Goal: Task Accomplishment & Management: Complete application form

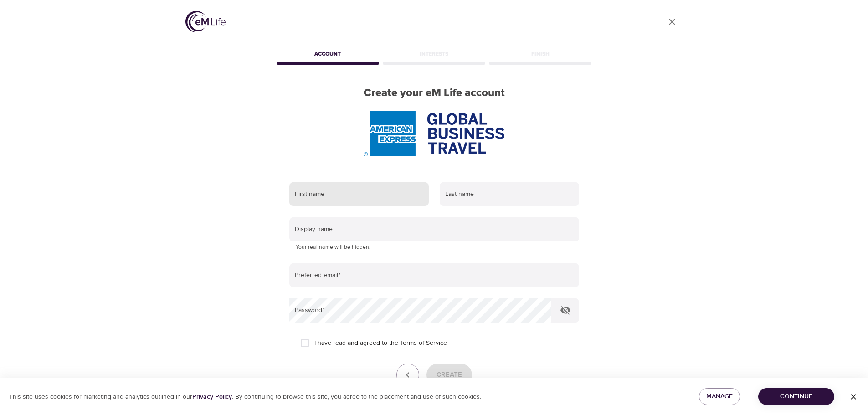
click at [345, 195] on input "text" at bounding box center [358, 194] width 139 height 25
type input "Lori"
type input "Riccitelli"
type input "lori.riccitelli@verizon.net"
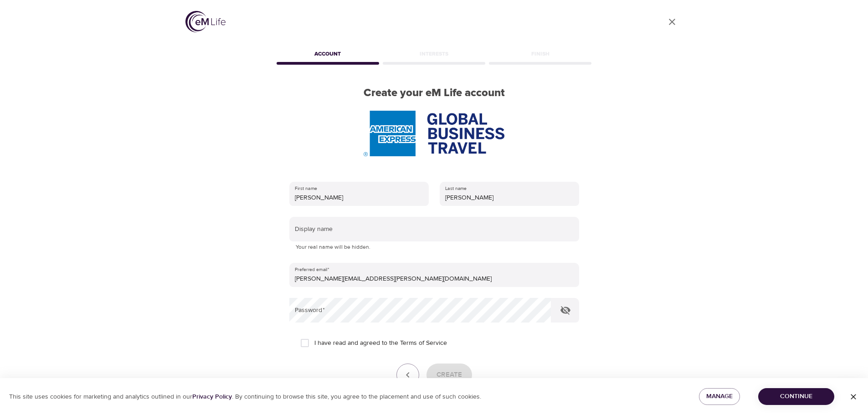
click at [354, 342] on span "I have read and agreed to the Terms of Service" at bounding box center [380, 344] width 133 height 10
click at [314, 342] on input "I have read and agreed to the Terms of Service" at bounding box center [304, 343] width 19 height 19
checkbox input "true"
click at [564, 314] on icon "button" at bounding box center [565, 310] width 11 height 11
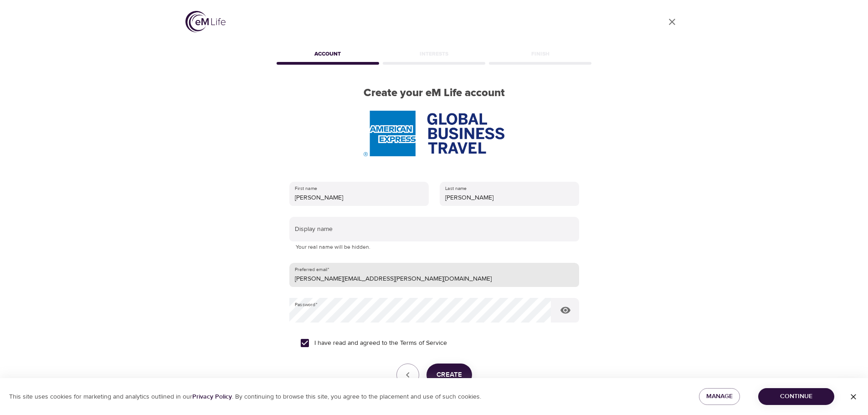
click at [373, 277] on input "lori.riccitelli@verizon.net" at bounding box center [434, 275] width 290 height 25
type input "lori.riccitelli@amexgbt.com"
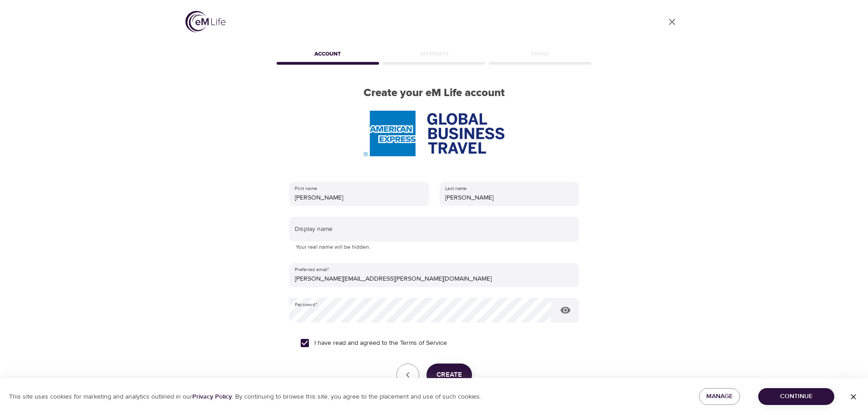
click at [440, 376] on span "Create" at bounding box center [450, 375] width 26 height 12
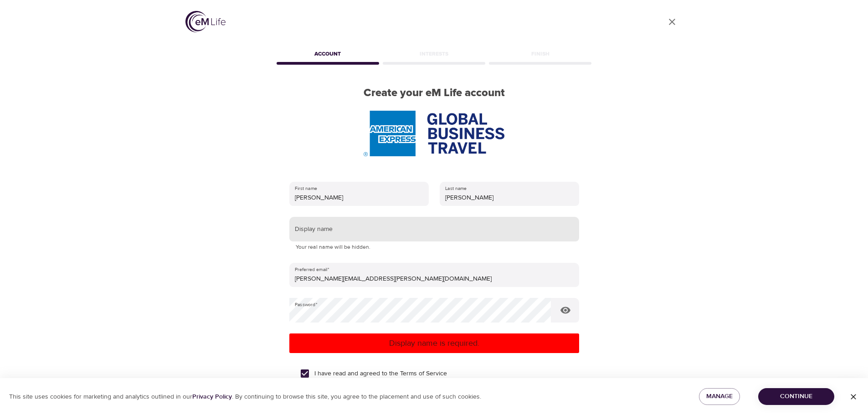
click at [366, 228] on input "text" at bounding box center [434, 229] width 290 height 25
type input "[PERSON_NAME]"
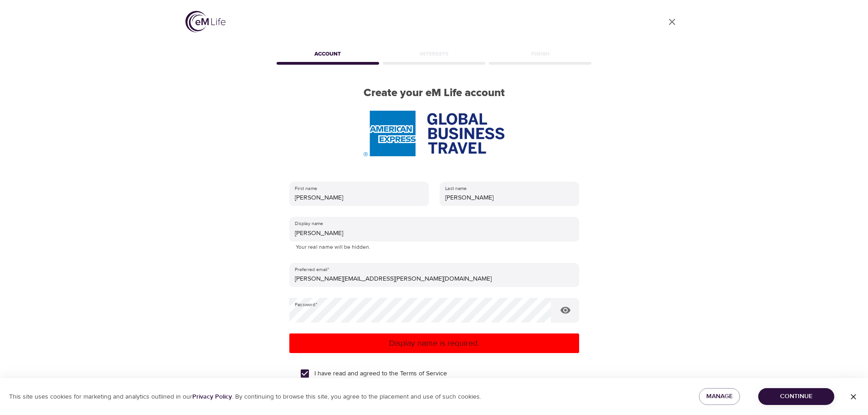
click at [415, 341] on p "Display name is required." at bounding box center [434, 343] width 283 height 12
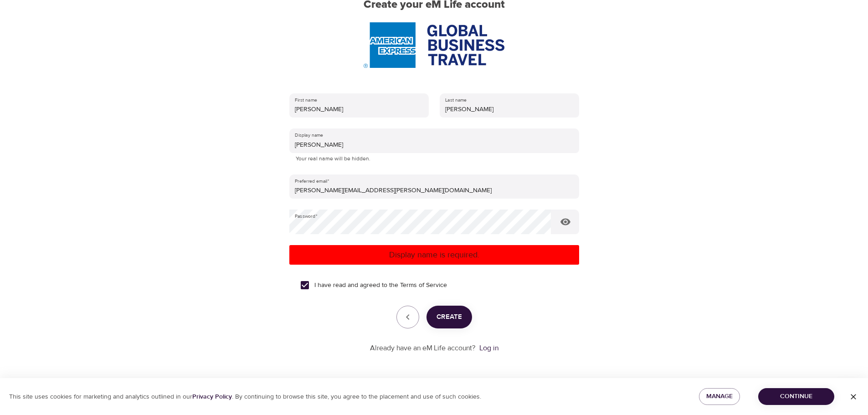
scroll to position [94, 0]
click at [453, 316] on span "Create" at bounding box center [450, 317] width 26 height 12
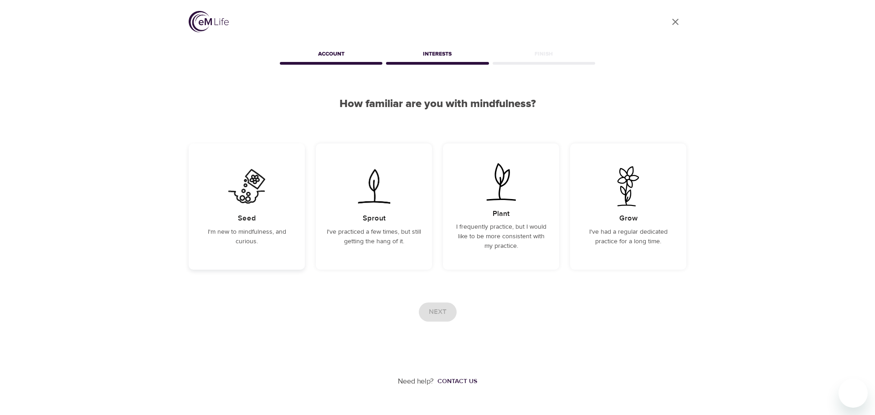
click at [253, 215] on h5 "Seed" at bounding box center [247, 219] width 18 height 10
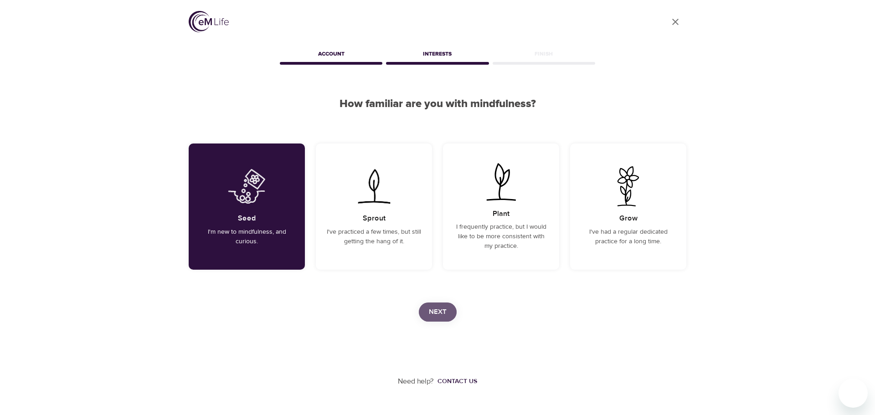
click at [438, 316] on span "Next" at bounding box center [438, 312] width 18 height 12
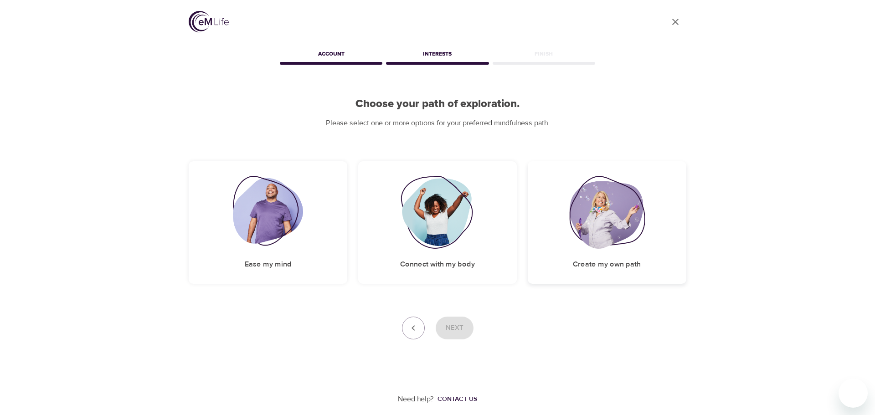
click at [570, 241] on img at bounding box center [607, 212] width 76 height 73
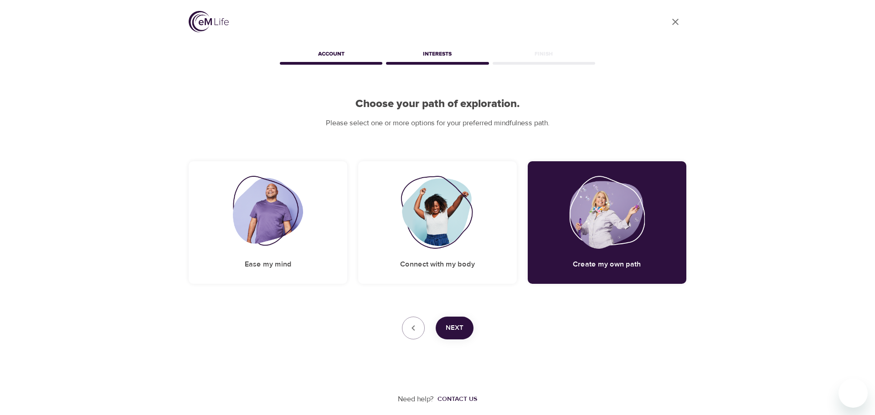
click at [460, 329] on span "Next" at bounding box center [455, 328] width 18 height 12
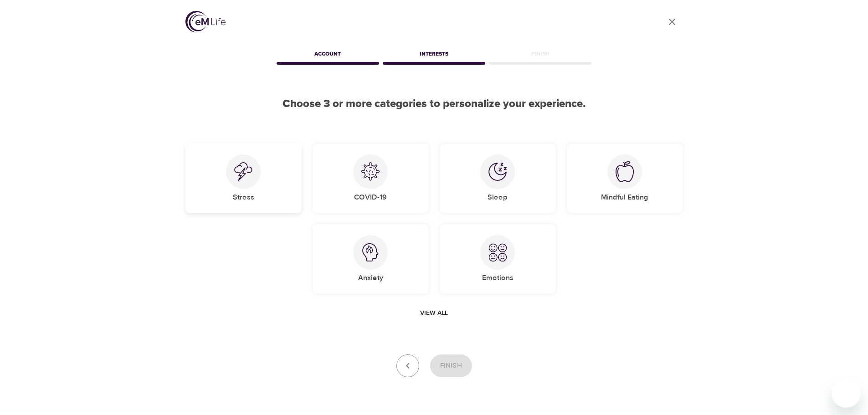
click at [275, 163] on div "Stress" at bounding box center [243, 179] width 116 height 70
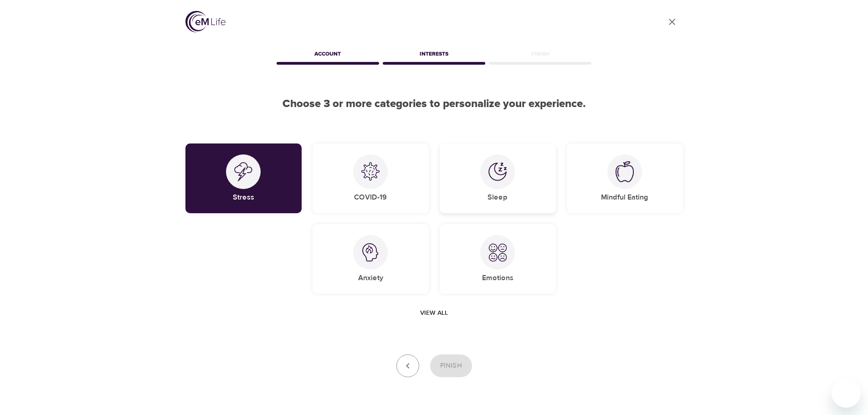
click at [456, 168] on div "Sleep" at bounding box center [498, 179] width 116 height 70
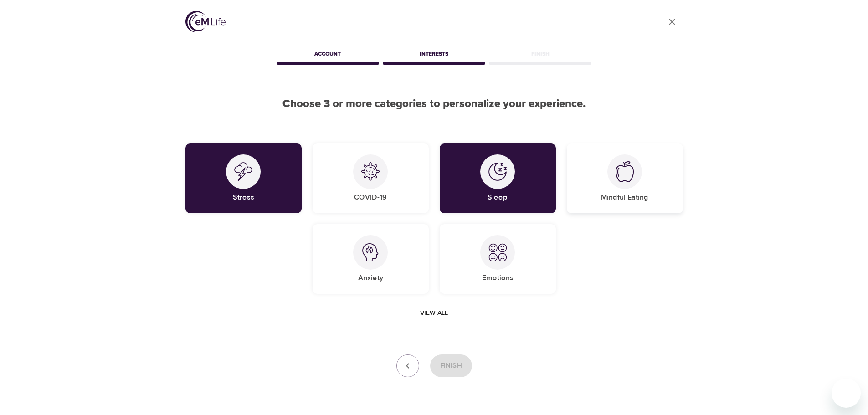
click at [594, 170] on div "Mindful Eating" at bounding box center [625, 179] width 116 height 70
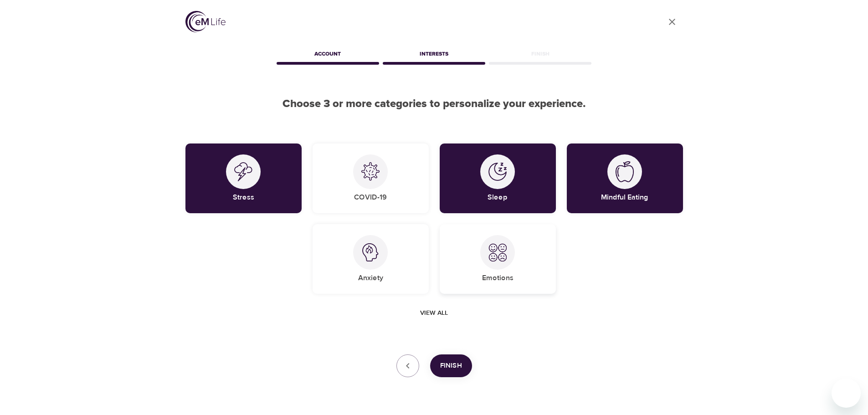
click at [533, 274] on div "Emotions" at bounding box center [498, 259] width 116 height 70
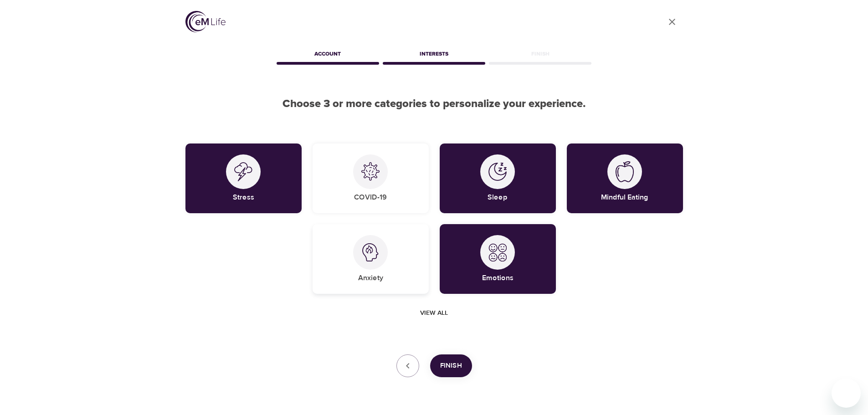
click at [363, 272] on div "Anxiety" at bounding box center [371, 259] width 116 height 70
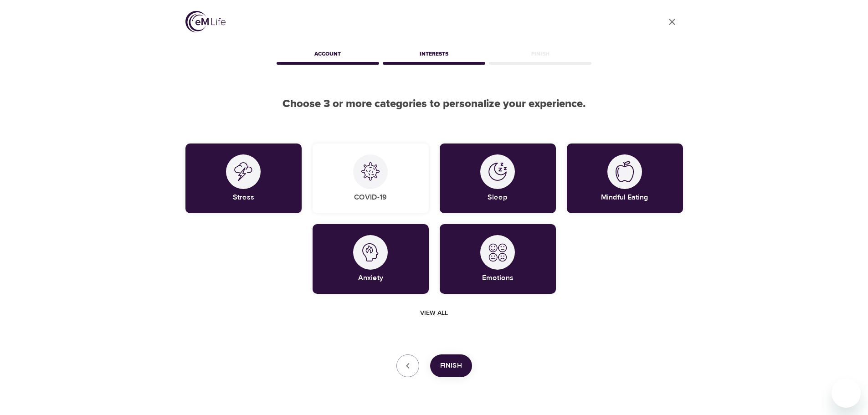
click at [455, 365] on span "Finish" at bounding box center [451, 366] width 22 height 12
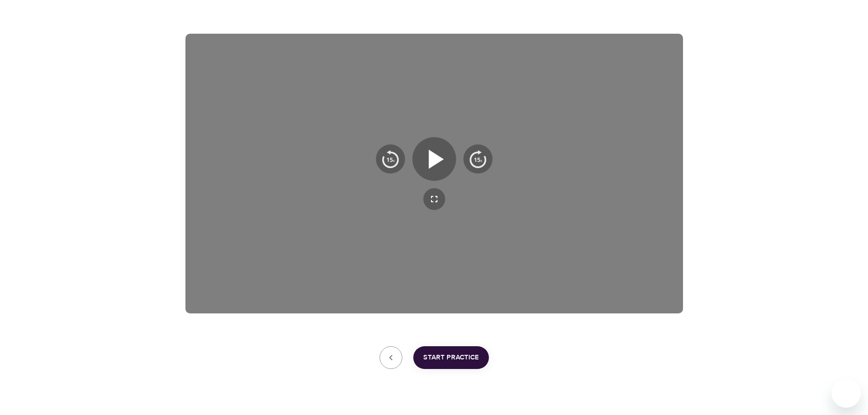
scroll to position [149, 0]
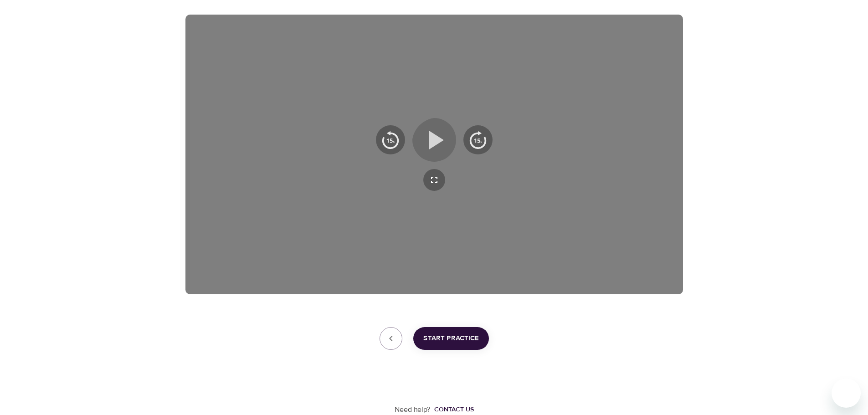
click at [440, 132] on icon "button" at bounding box center [434, 139] width 33 height 33
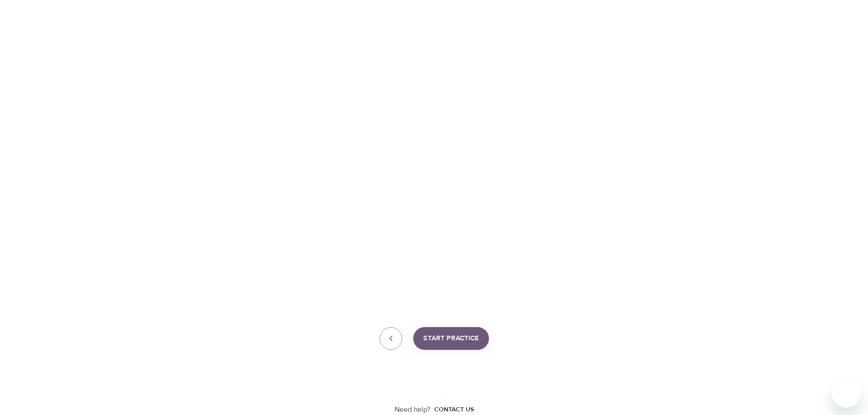
click at [459, 344] on span "Start Practice" at bounding box center [451, 339] width 56 height 12
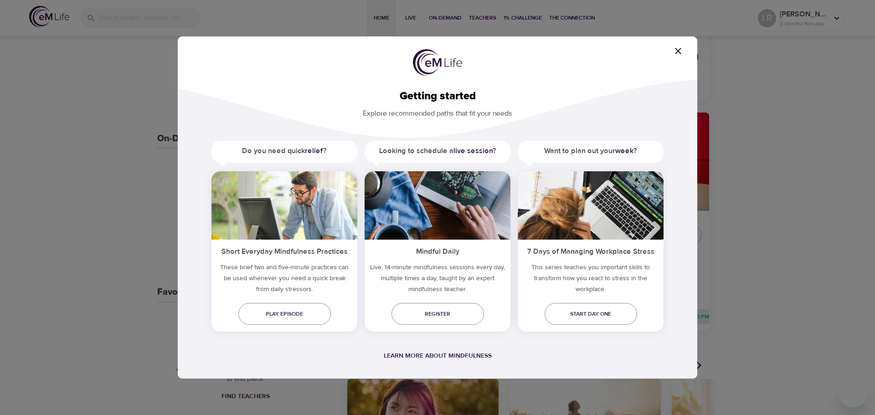
click at [677, 52] on icon "button" at bounding box center [678, 51] width 6 height 6
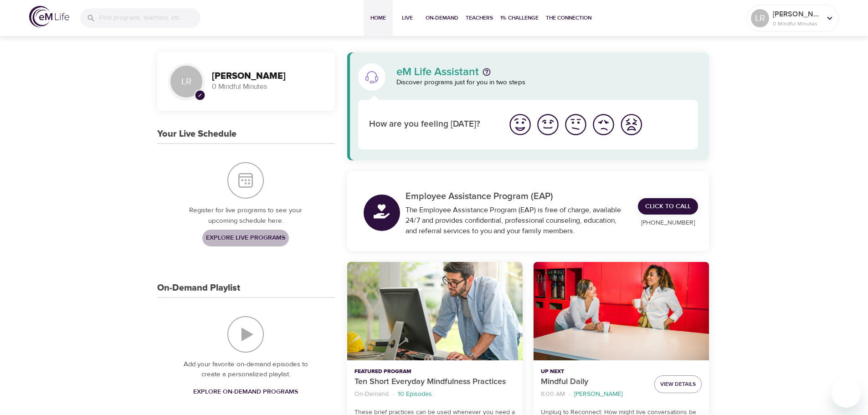
click at [253, 236] on span "Explore Live Programs" at bounding box center [245, 237] width 79 height 11
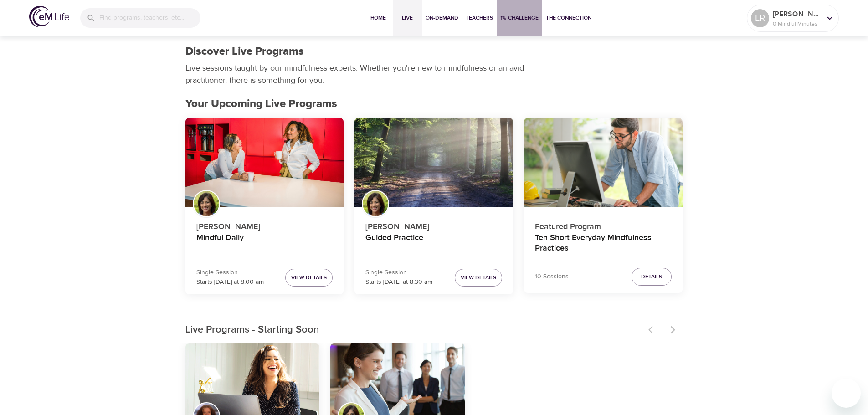
click at [522, 20] on span "1% Challenge" at bounding box center [519, 18] width 38 height 10
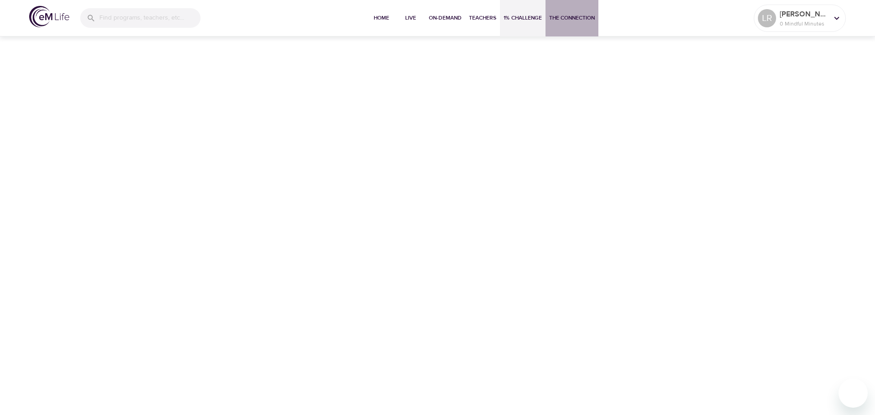
click at [585, 18] on span "The Connection" at bounding box center [572, 18] width 46 height 10
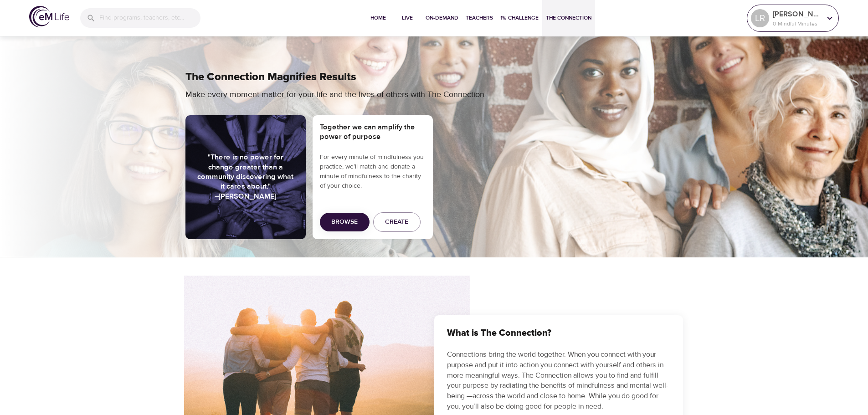
click at [834, 17] on icon at bounding box center [830, 18] width 10 height 10
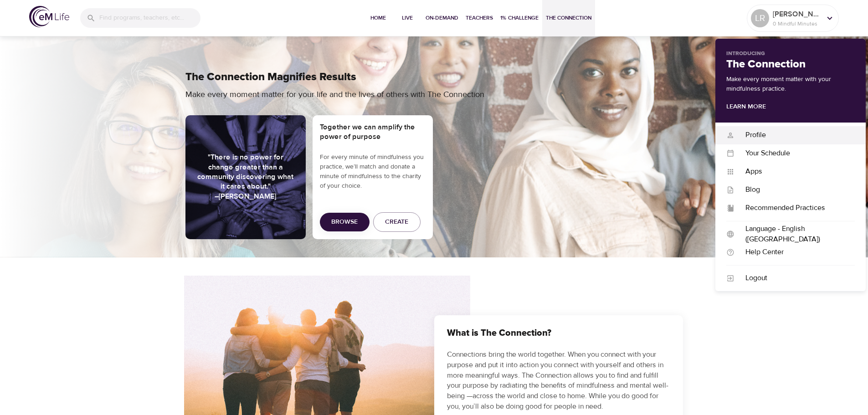
click at [755, 136] on div "Profile" at bounding box center [795, 135] width 120 height 10
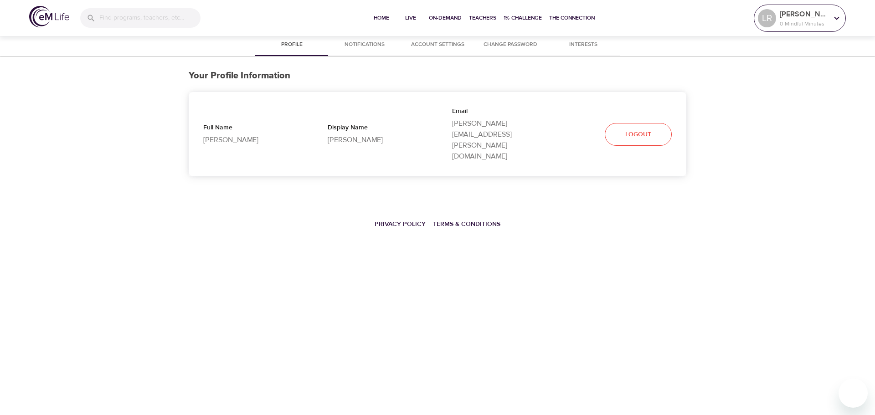
click at [792, 18] on p "[PERSON_NAME]" at bounding box center [804, 14] width 48 height 11
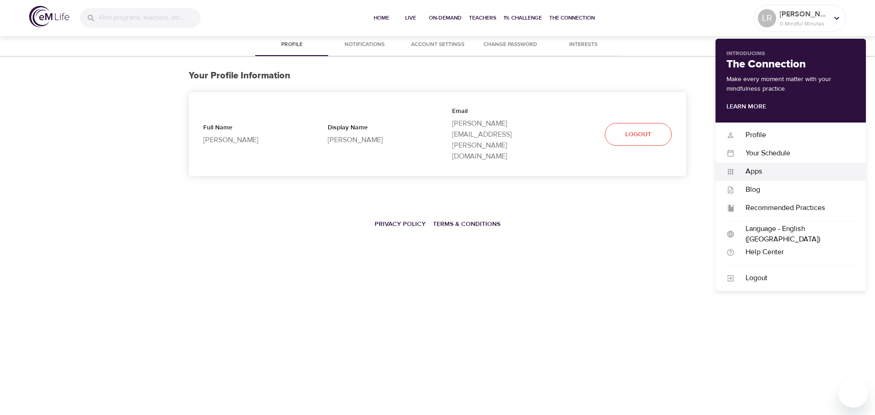
click at [764, 172] on div "Apps" at bounding box center [795, 171] width 120 height 10
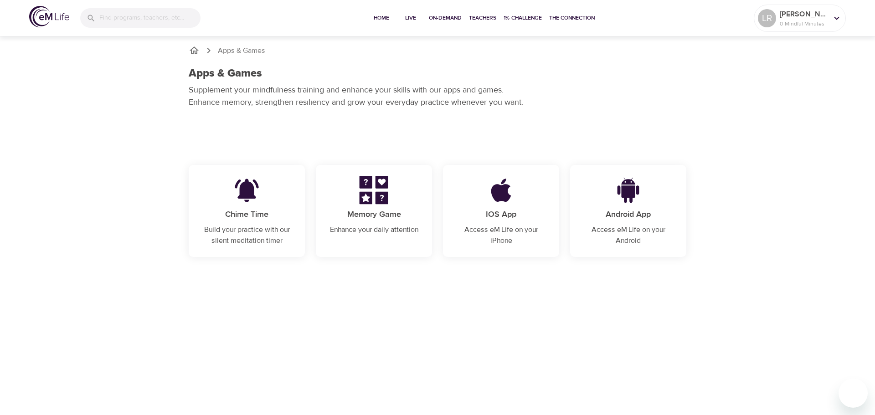
click at [656, 224] on div "Android App Access eM Life on your Android" at bounding box center [628, 211] width 116 height 92
click at [386, 16] on span "Home" at bounding box center [381, 18] width 22 height 10
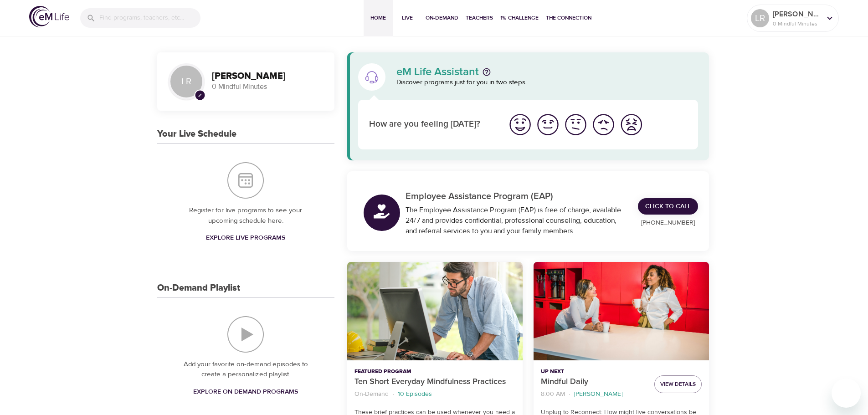
click at [202, 95] on span "pencil" at bounding box center [199, 95] width 11 height 11
click at [200, 97] on icon "pencil" at bounding box center [200, 95] width 4 height 4
click at [200, 95] on icon "pencil" at bounding box center [200, 95] width 4 height 4
click at [509, 17] on span "1% Challenge" at bounding box center [519, 18] width 38 height 10
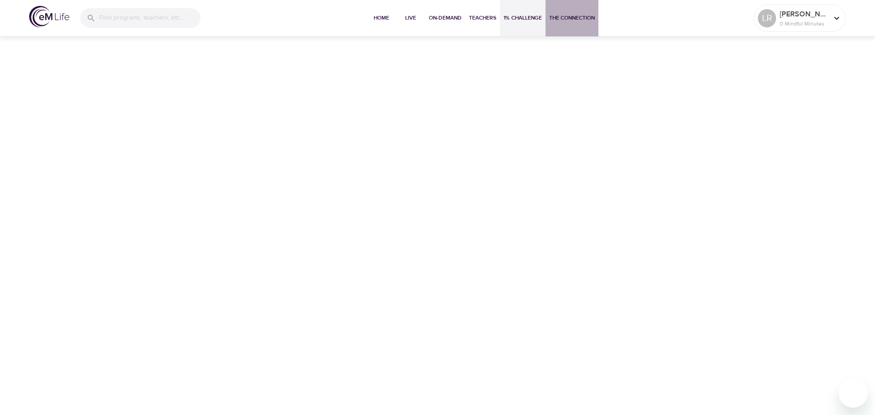
click at [554, 13] on span "The Connection" at bounding box center [572, 18] width 46 height 10
